Goal: Transaction & Acquisition: Obtain resource

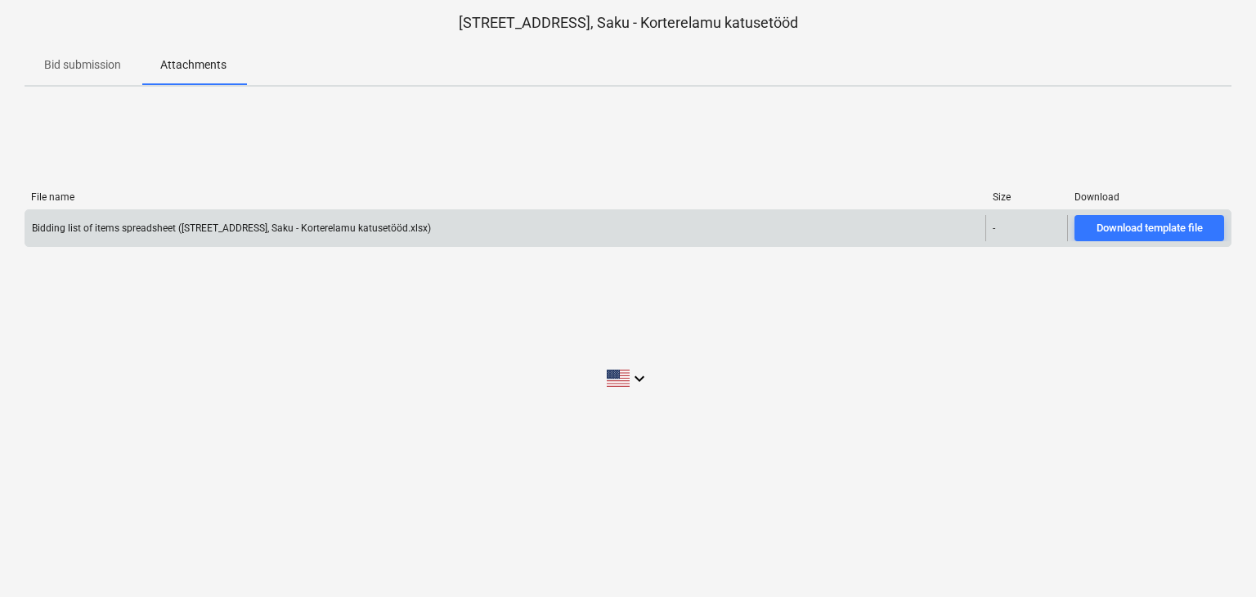
click at [800, 227] on div "Bidding list of items spreadsheet ([STREET_ADDRESS], Saku - Korterelamu katuset…" at bounding box center [505, 228] width 960 height 26
click at [1140, 226] on div "Download template file" at bounding box center [1149, 228] width 106 height 19
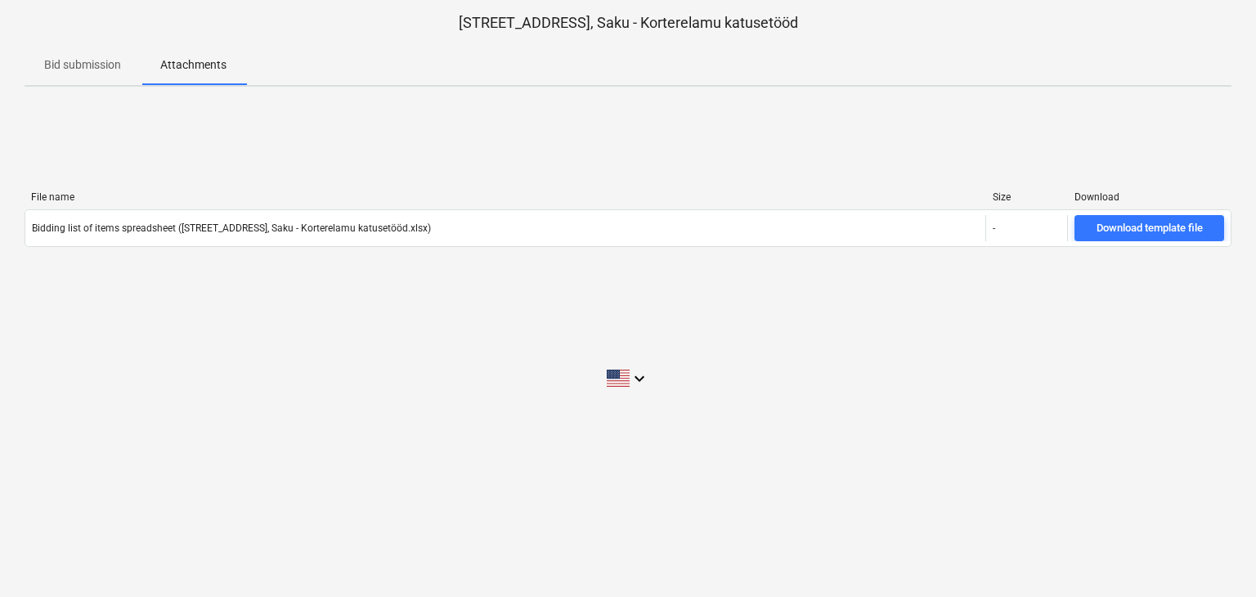
click at [89, 63] on p "Bid submission" at bounding box center [82, 64] width 77 height 17
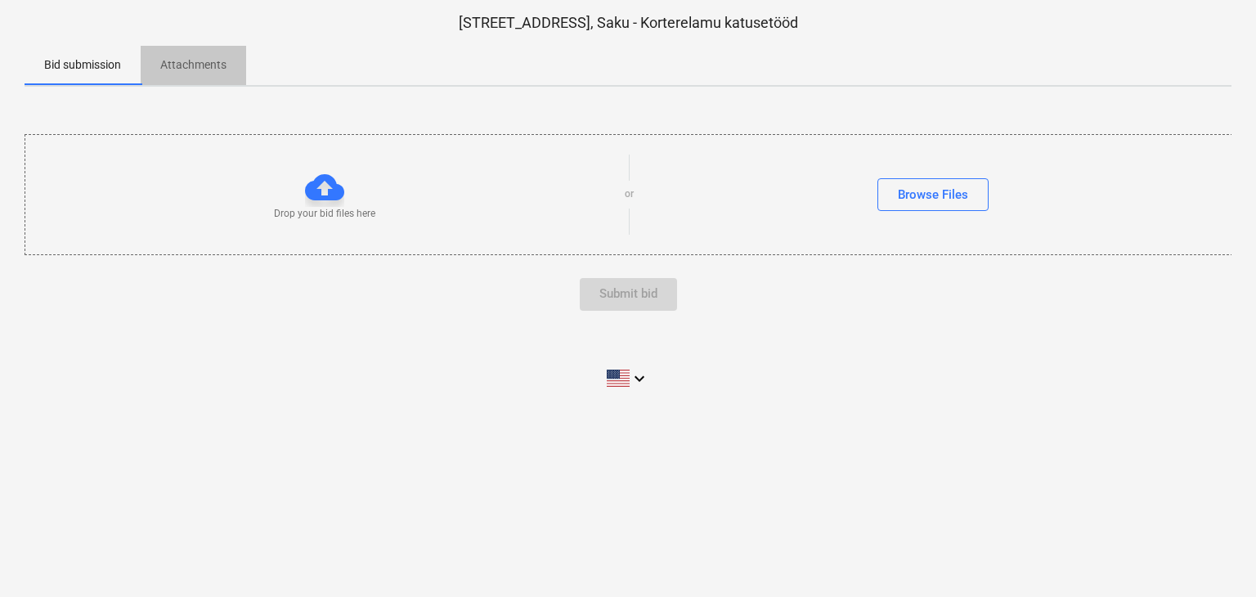
click at [193, 66] on p "Attachments" at bounding box center [193, 64] width 66 height 17
